Goal: Register for event/course

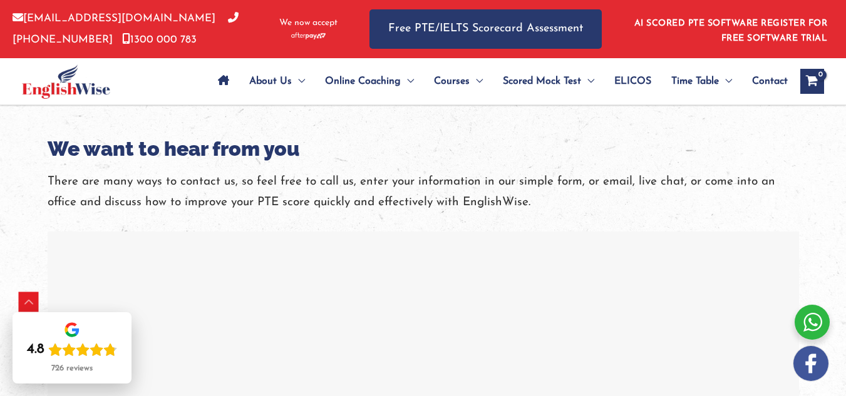
scroll to position [2440, 0]
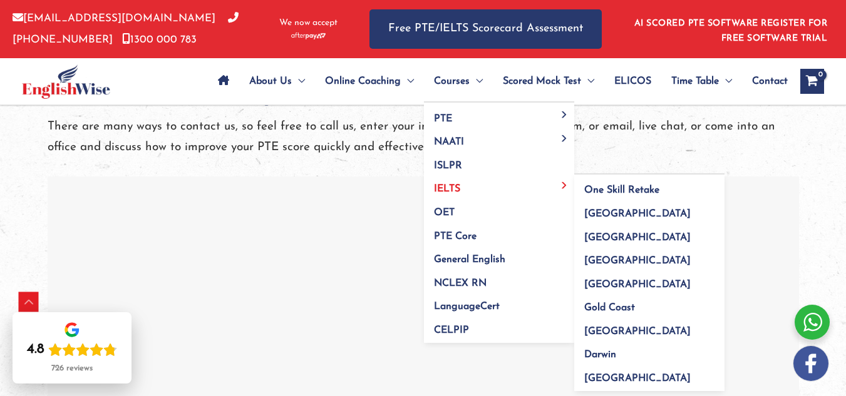
click at [475, 182] on link "IELTS" at bounding box center [499, 185] width 150 height 24
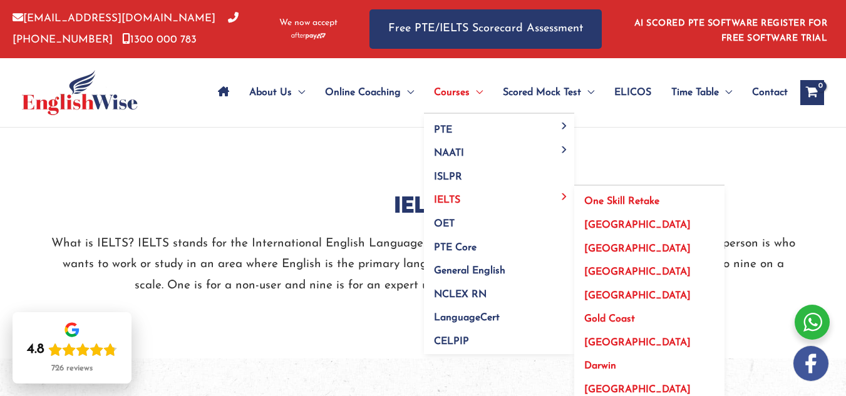
click at [588, 292] on span "[GEOGRAPHIC_DATA]" at bounding box center [637, 296] width 106 height 10
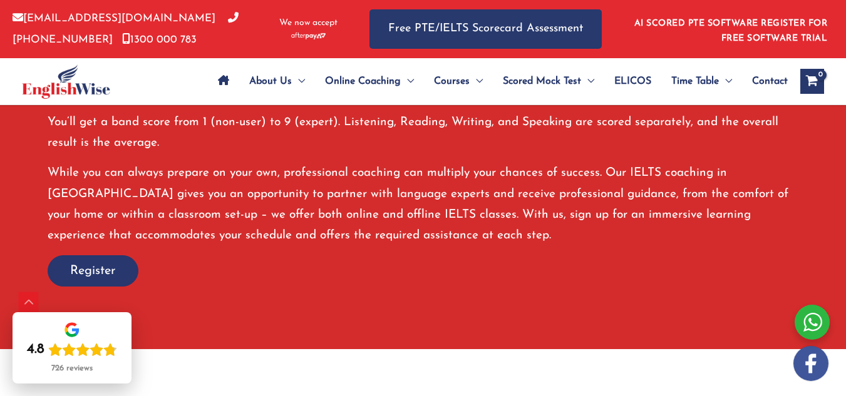
scroll to position [849, 0]
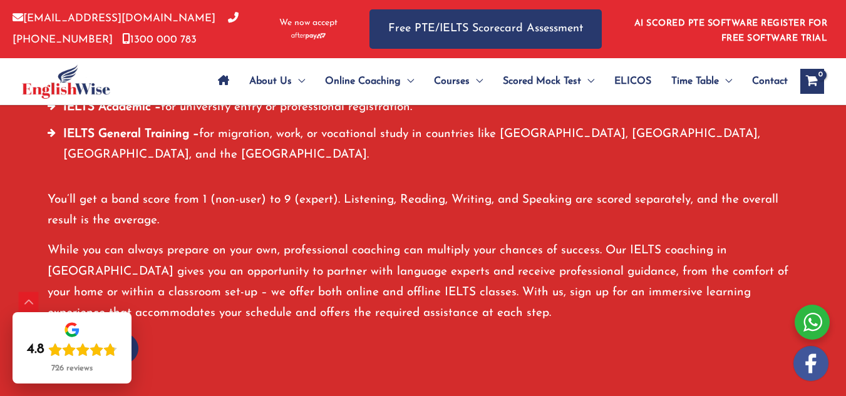
click at [116, 340] on span "Register" at bounding box center [93, 349] width 46 height 18
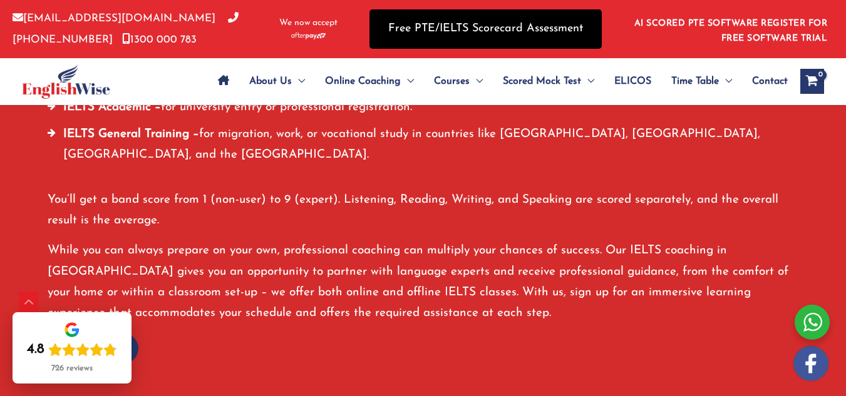
click at [414, 23] on link "Free PTE/IELTS Scorecard Assessment" at bounding box center [485, 28] width 232 height 39
